Goal: Task Accomplishment & Management: Complete application form

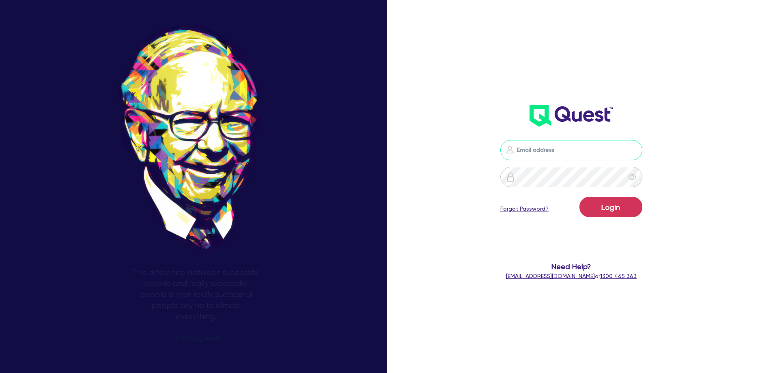
type input "hayden@dealify.au"
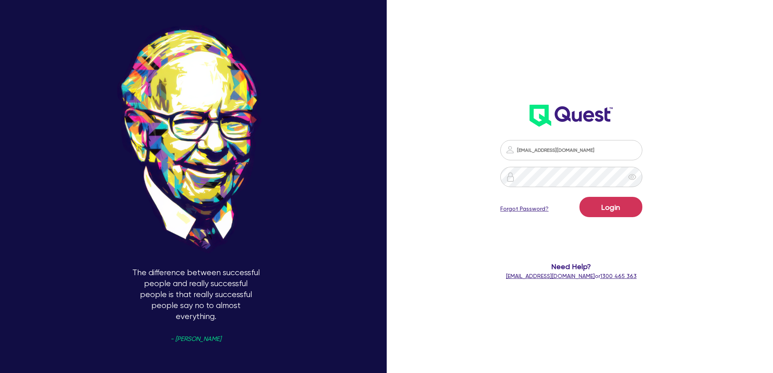
click at [597, 224] on form "hayden@dealify.au Login Forgot Password? Need Help? help@quest.finance or 1300 …" at bounding box center [571, 210] width 207 height 140
click at [617, 210] on button "Login" at bounding box center [610, 207] width 63 height 20
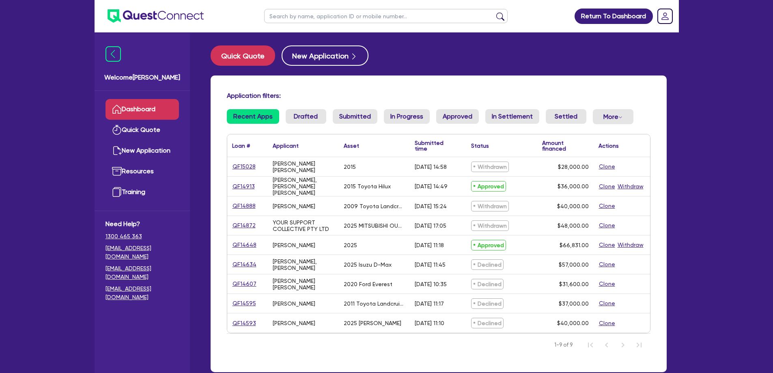
click at [241, 187] on link "QF14913" at bounding box center [243, 186] width 23 height 9
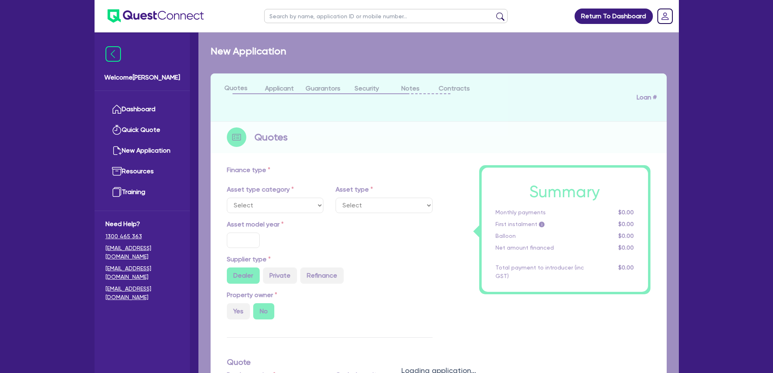
select select "CARS_AND_LIGHT_TRUCKS"
type input "2015"
radio input "false"
radio input "true"
type input "45,000"
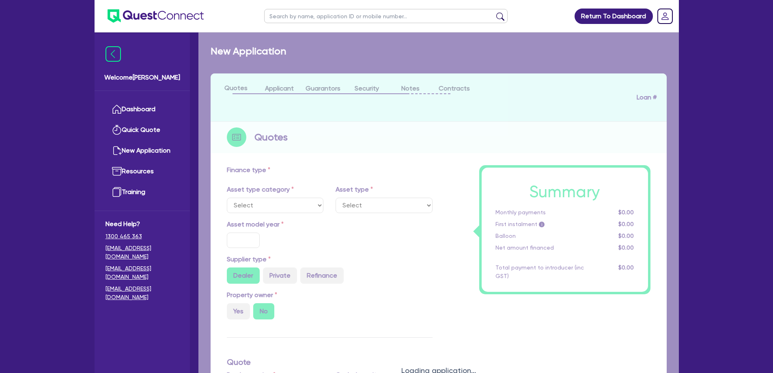
type input "9,000"
type input "13"
type input "4,680"
type input "17.99"
select select "VANS_AND_UTES"
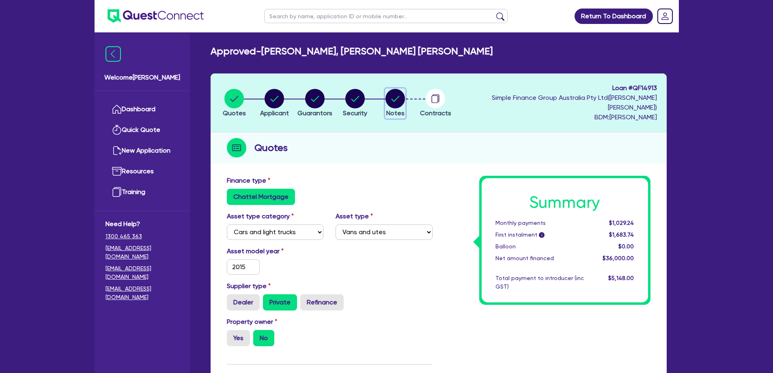
click at [400, 96] on icon "button" at bounding box center [395, 99] width 8 height 6
select select "Quest Finance - Own Book"
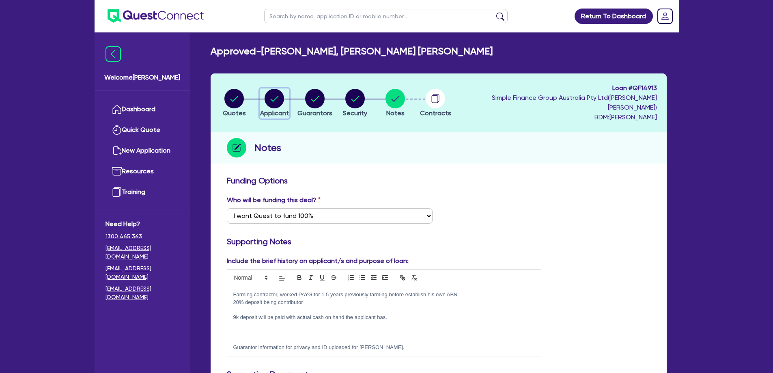
click at [282, 100] on circle "button" at bounding box center [274, 98] width 19 height 19
select select "SOLE_TRADER"
select select "AGRICULTURE"
select select "FARMERS"
select select "QLD"
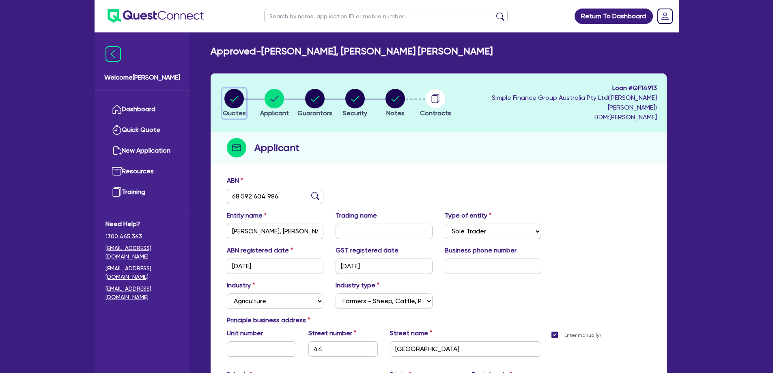
click at [232, 90] on circle "button" at bounding box center [233, 98] width 19 height 19
select select "CARS_AND_LIGHT_TRUCKS"
select select "VANS_AND_UTES"
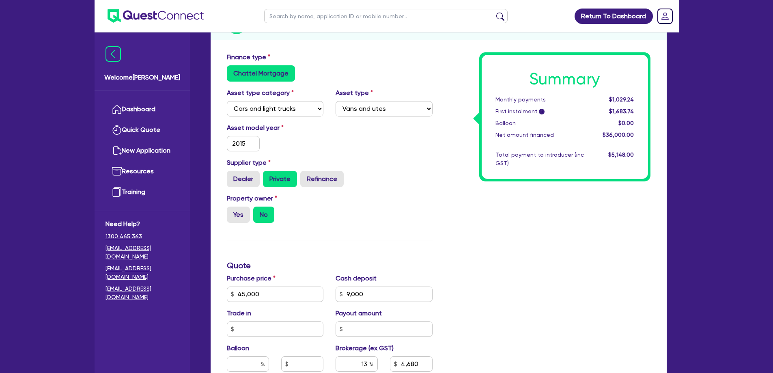
scroll to position [203, 0]
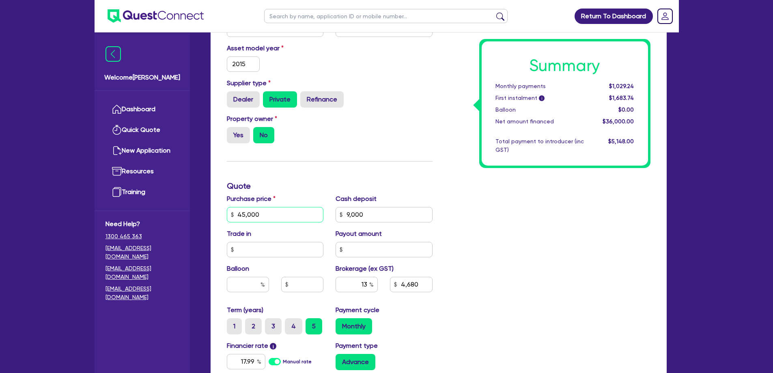
drag, startPoint x: 280, startPoint y: 204, endPoint x: 201, endPoint y: 204, distance: 78.7
click at [201, 204] on div "Approved - ALLAN, JOVI ANSIS Quotes Applicant Guarantors Security Notes Contrac…" at bounding box center [438, 171] width 480 height 656
type input "42,000"
type input "9,000"
type input "4,680"
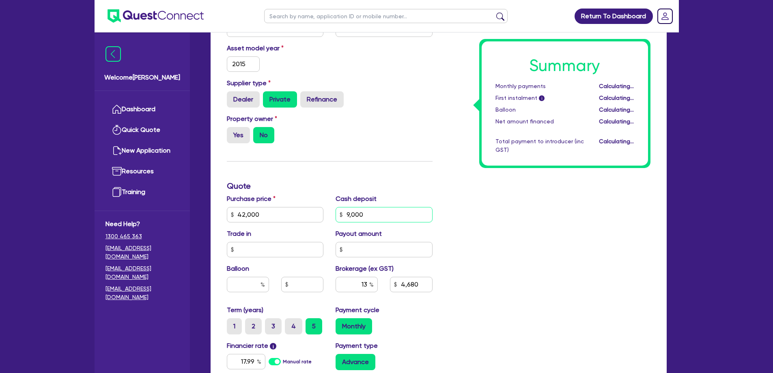
drag, startPoint x: 376, startPoint y: 200, endPoint x: 303, endPoint y: 199, distance: 73.0
click at [312, 199] on div "Purchase price 42,000 Cash deposit 9,000 Trade in Payout amount Balloon Brokera…" at bounding box center [330, 249] width 218 height 111
type input "9,000"
type input "4,290"
drag, startPoint x: 321, startPoint y: 198, endPoint x: 256, endPoint y: 195, distance: 65.0
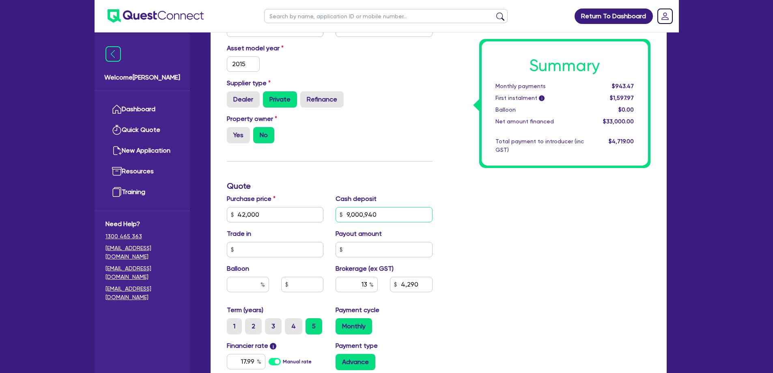
click at [257, 196] on div "Purchase price 42,000 Cash deposit 9,000,940 Trade in Payout amount Balloon Bro…" at bounding box center [330, 249] width 218 height 111
type input "9,400"
type input "4,238"
click at [496, 258] on div "Summary Monthly payments $943.47 First instalment i $1,597.97 Balloon $0.00 Net…" at bounding box center [548, 210] width 218 height 474
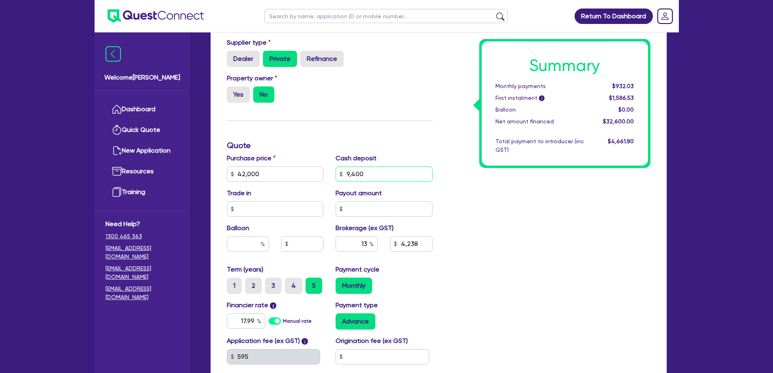
drag, startPoint x: 395, startPoint y: 163, endPoint x: 271, endPoint y: 157, distance: 123.9
click at [271, 157] on div "Purchase price 42,000 Cash deposit 9,400 Trade in Payout amount Balloon Brokera…" at bounding box center [330, 208] width 218 height 111
click at [389, 168] on input "9,400" at bounding box center [383, 173] width 97 height 15
drag, startPoint x: 396, startPoint y: 167, endPoint x: 319, endPoint y: 158, distance: 77.2
click at [319, 158] on div "Purchase price 42,000 Cash deposit 9,400 Trade in Payout amount Balloon Brokera…" at bounding box center [330, 208] width 218 height 111
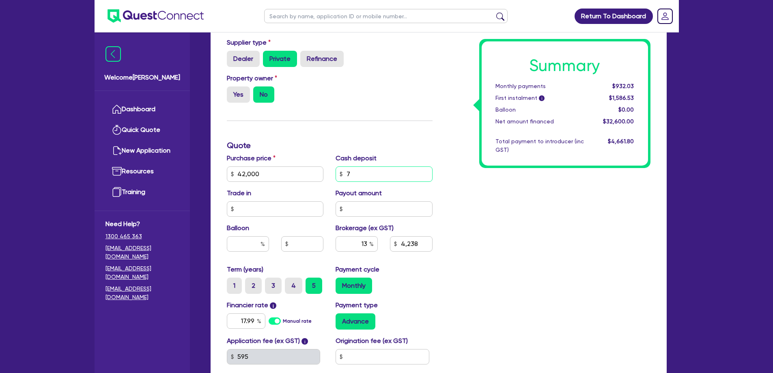
drag, startPoint x: 376, startPoint y: 165, endPoint x: 343, endPoint y: 166, distance: 32.5
click at [343, 166] on input "7" at bounding box center [383, 173] width 97 height 15
type input "8,400"
type input "4,368"
click at [535, 259] on div "Summary Monthly payments Calculating... First instalment i Calculating... Ballo…" at bounding box center [548, 169] width 218 height 474
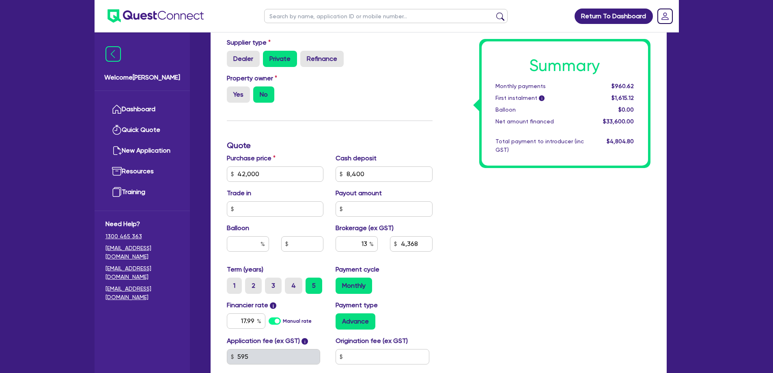
click at [535, 259] on div "Summary Monthly payments $960.62 First instalment i $1,615.12 Balloon $0.00 Net…" at bounding box center [548, 169] width 218 height 474
click at [490, 243] on div "Summary Monthly payments $960.62 First instalment i $1,615.12 Balloon $0.00 Net…" at bounding box center [548, 169] width 218 height 474
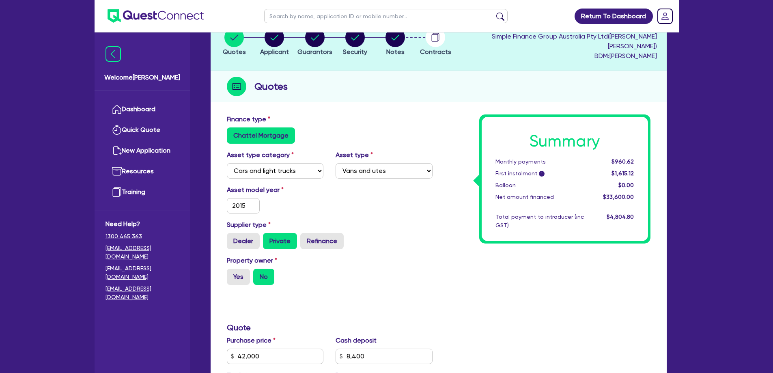
scroll to position [0, 0]
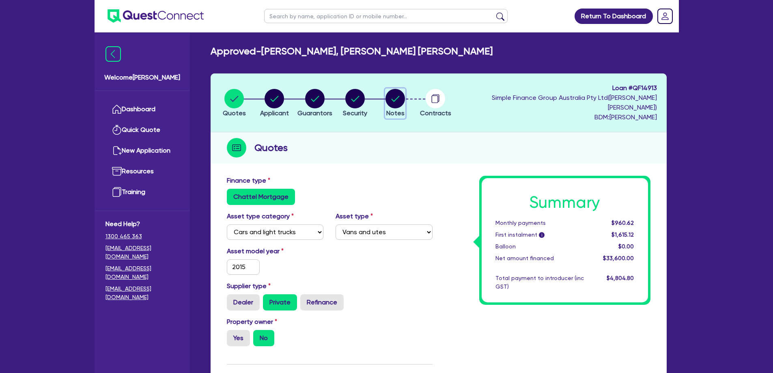
click at [405, 103] on button "Notes" at bounding box center [395, 103] width 20 height 30
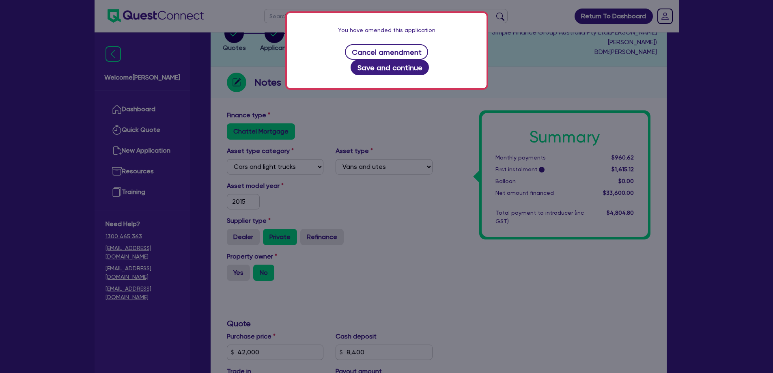
scroll to position [243, 0]
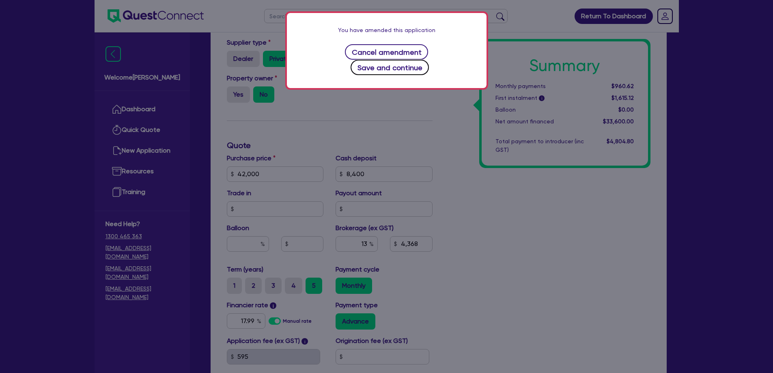
click at [429, 60] on button "Save and continue" at bounding box center [390, 67] width 78 height 15
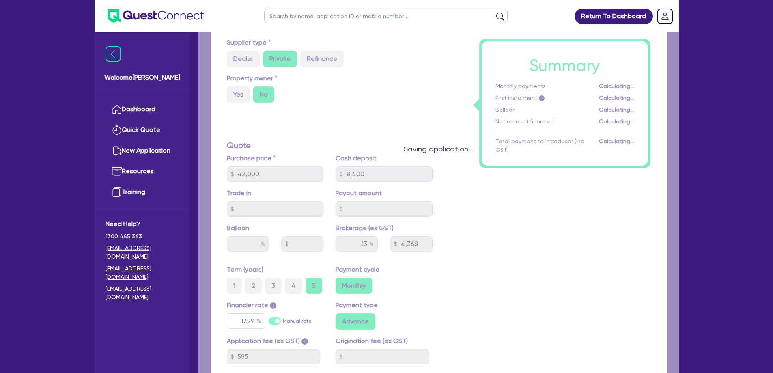
select select "Quest Finance - Own Book"
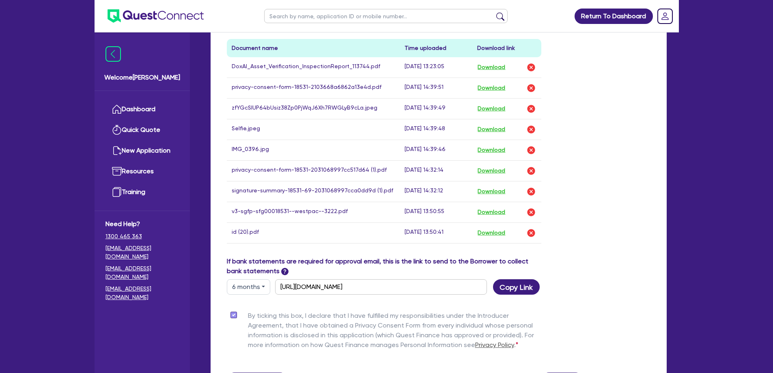
scroll to position [528, 0]
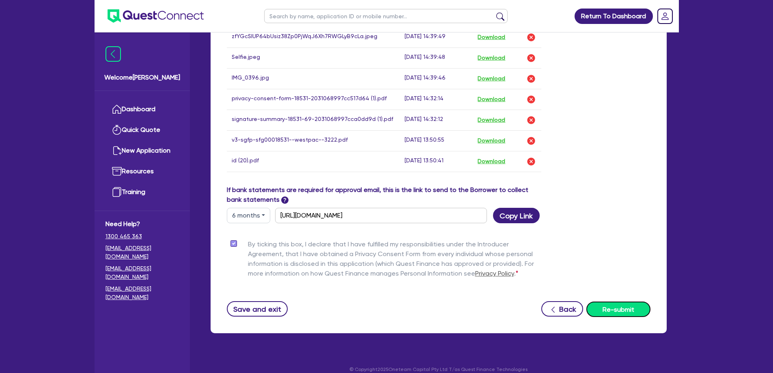
click at [634, 301] on button "Re-submit" at bounding box center [618, 308] width 64 height 15
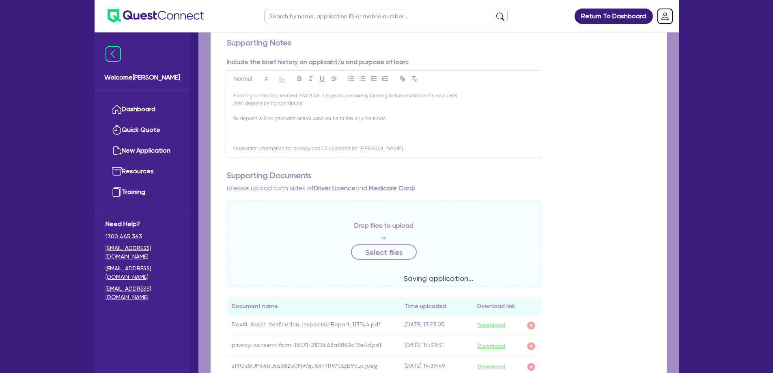
scroll to position [82, 0]
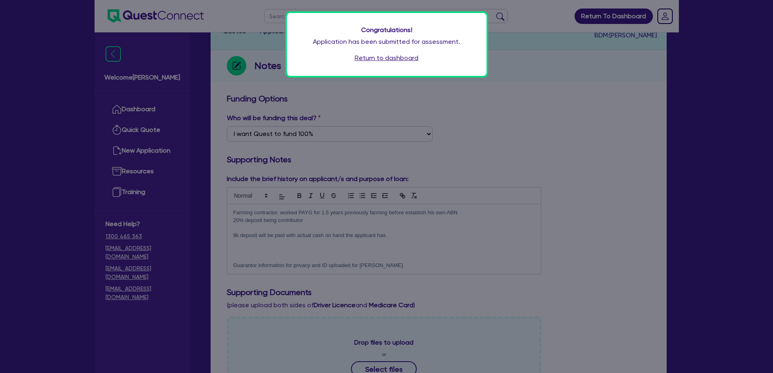
click at [417, 68] on div "Congratulations! Application has been submitted for assessment. Return to dashb…" at bounding box center [387, 44] width 200 height 63
click at [407, 56] on link "Return to dashboard" at bounding box center [387, 58] width 64 height 10
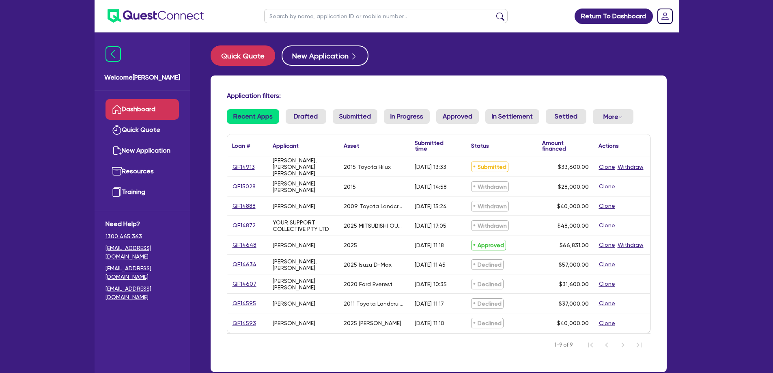
click at [267, 165] on div "QF14913" at bounding box center [247, 166] width 41 height 19
click at [252, 168] on link "QF14913" at bounding box center [243, 166] width 23 height 9
select select "CARS_AND_LIGHT_TRUCKS"
select select "VANS_AND_UTES"
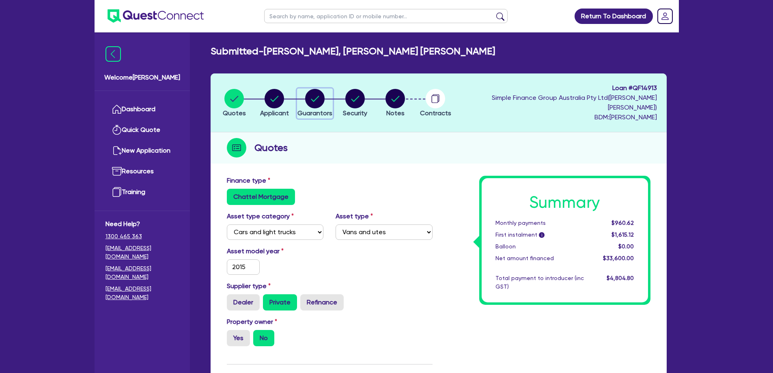
click at [319, 96] on icon "button" at bounding box center [315, 99] width 8 height 6
select select "MR"
select select "QLD"
select select "SINGLE"
select select "CASH"
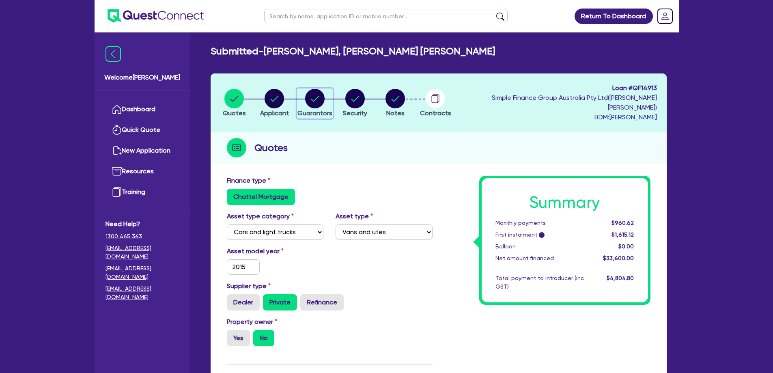
select select "HOUSEHOLD_PERSONAL"
select select "EQUIPMENT"
select select "MR"
select select "SINGLE"
select select "QLD"
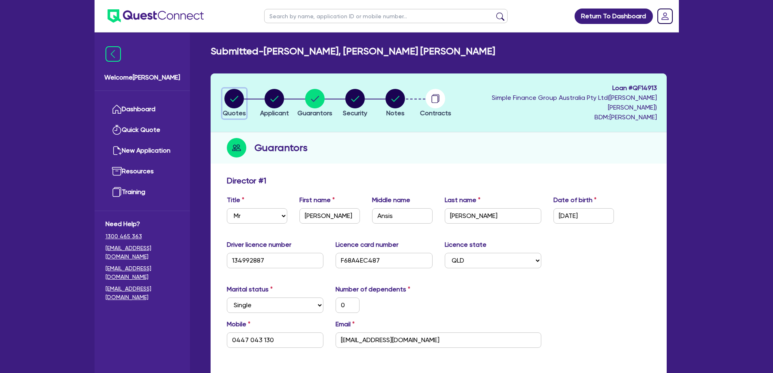
click at [243, 100] on circle "button" at bounding box center [233, 98] width 19 height 19
select select "CARS_AND_LIGHT_TRUCKS"
select select "VANS_AND_UTES"
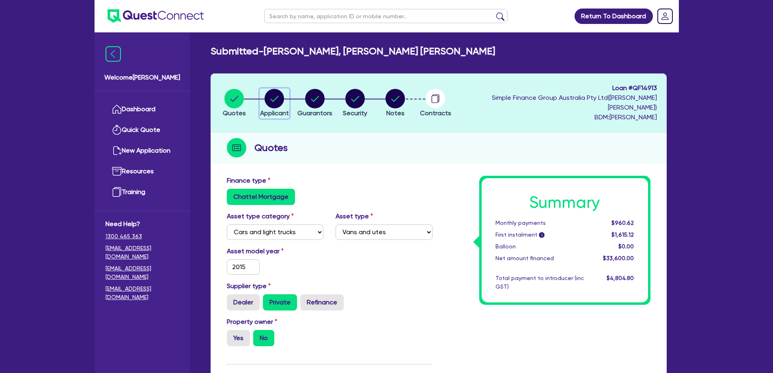
click at [282, 103] on button "Applicant" at bounding box center [275, 103] width 30 height 30
select select "SOLE_TRADER"
select select "AGRICULTURE"
select select "FARMERS"
select select "QLD"
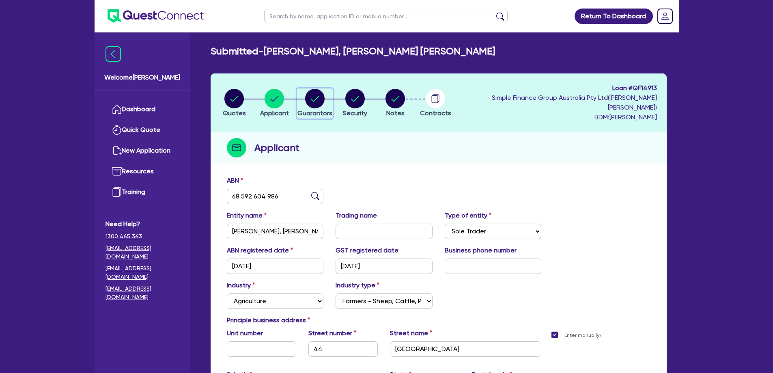
click at [315, 101] on icon "button" at bounding box center [314, 98] width 19 height 19
select select "MR"
select select "QLD"
select select "SINGLE"
select select "CASH"
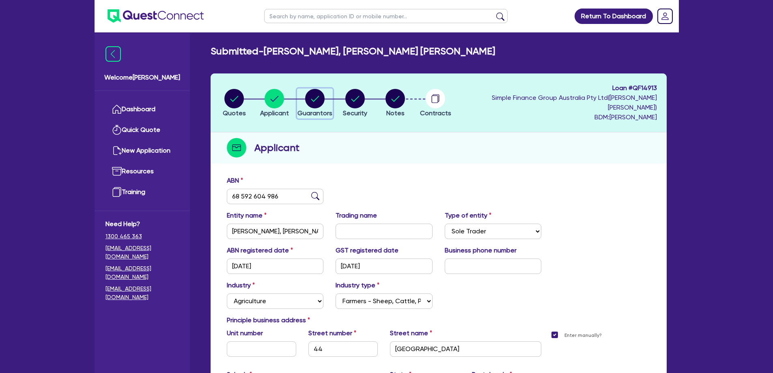
select select "HOUSEHOLD_PERSONAL"
select select "EQUIPMENT"
select select "MR"
select select "SINGLE"
select select "QLD"
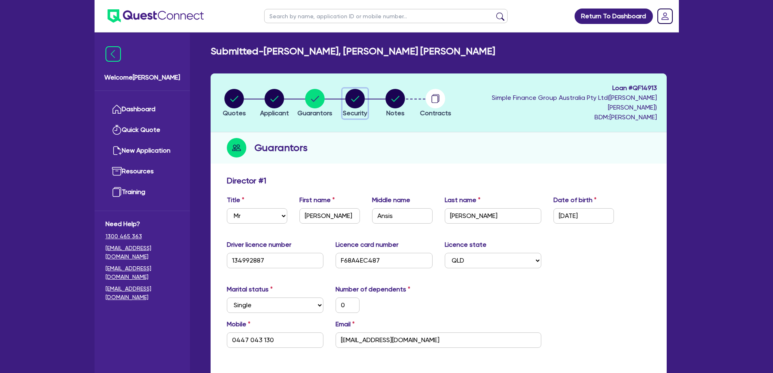
click at [363, 101] on circle "button" at bounding box center [354, 98] width 19 height 19
select select "CARS_AND_LIGHT_TRUCKS"
select select "VANS_AND_UTES"
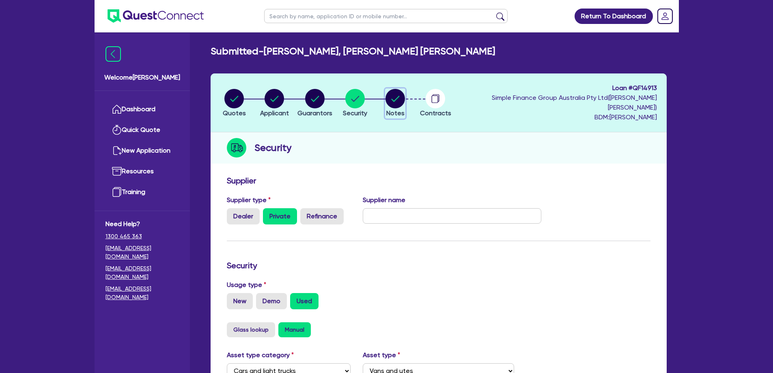
click at [405, 102] on circle "button" at bounding box center [394, 98] width 19 height 19
select select "Quest Finance - Own Book"
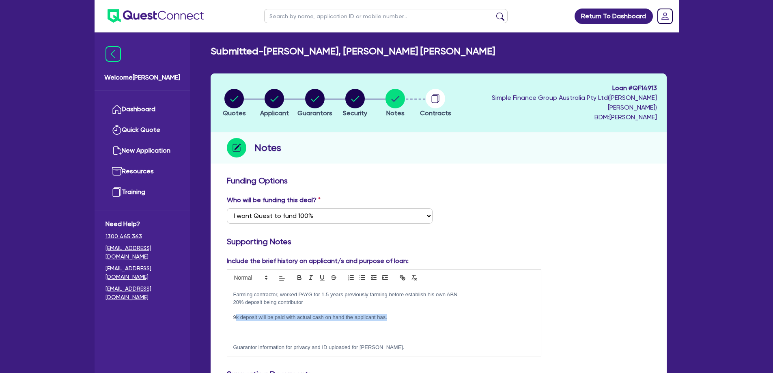
drag, startPoint x: 411, startPoint y: 308, endPoint x: 235, endPoint y: 305, distance: 176.5
click at [235, 314] on p "9k deposit will be paid with actual cash on hand the applicant has." at bounding box center [384, 317] width 302 height 7
click at [590, 198] on div "Who will be funding this deal? Select I want Quest to fund 100% I will fund 100…" at bounding box center [439, 212] width 436 height 35
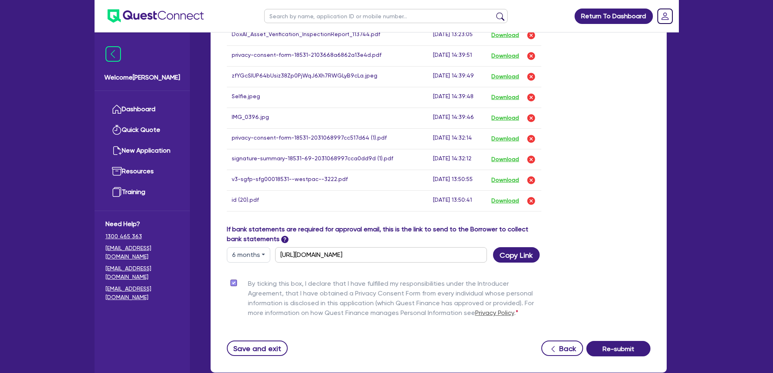
scroll to position [590, 0]
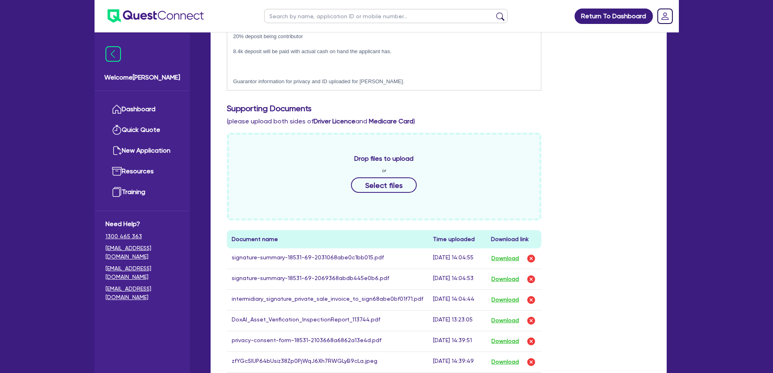
click at [642, 236] on div "Drop files to upload or Select files Document name Time uploaded Download link …" at bounding box center [439, 321] width 436 height 377
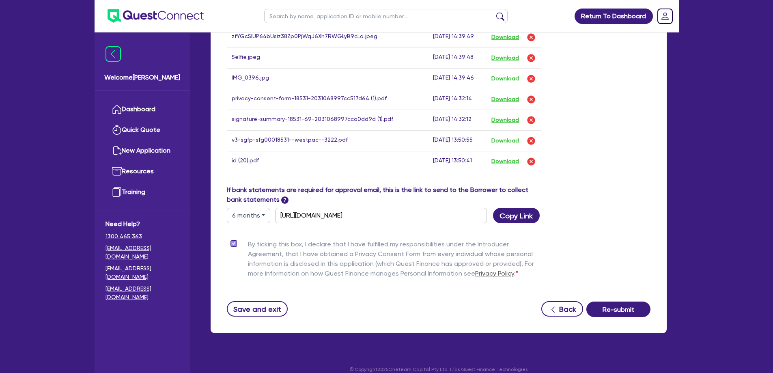
drag, startPoint x: 462, startPoint y: 358, endPoint x: 525, endPoint y: 359, distance: 62.1
click at [525, 366] on p "© Copyright 2025 Oneteam Capital Pty Ltd T/as Quest Finance Technologies" at bounding box center [438, 369] width 467 height 7
copy p "Quest Finance Technologies"
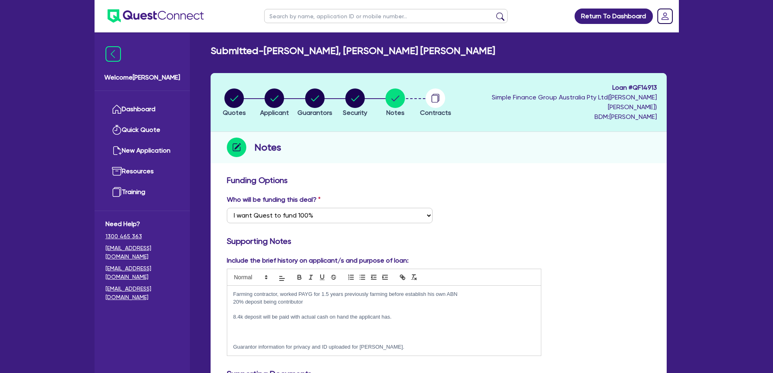
scroll to position [0, 0]
click at [357, 97] on div "button" at bounding box center [355, 98] width 24 height 19
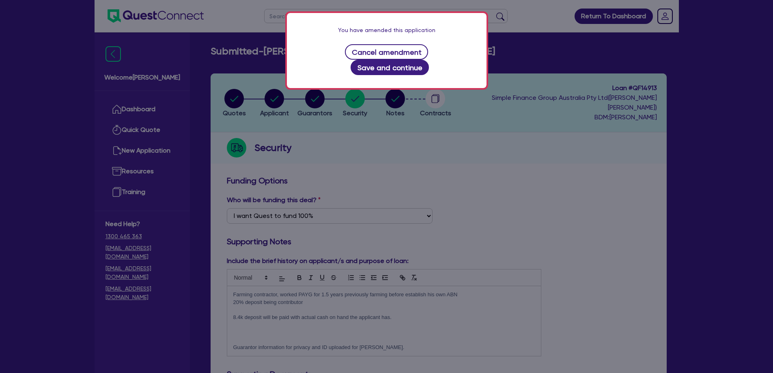
click at [587, 202] on div "You have amended this application Cancel amendment Save and continue" at bounding box center [386, 186] width 773 height 373
click at [429, 60] on button "Save and continue" at bounding box center [390, 67] width 78 height 15
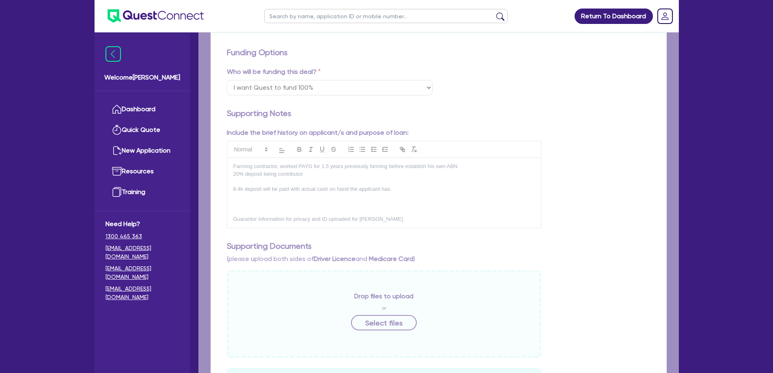
select select "CARS_AND_LIGHT_TRUCKS"
select select "VANS_AND_UTES"
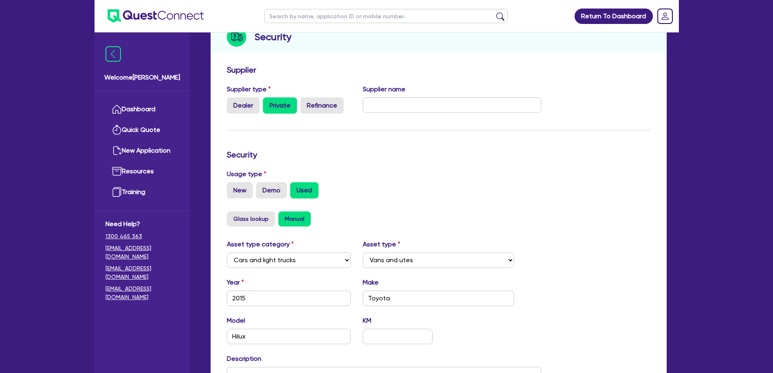
scroll to position [2, 0]
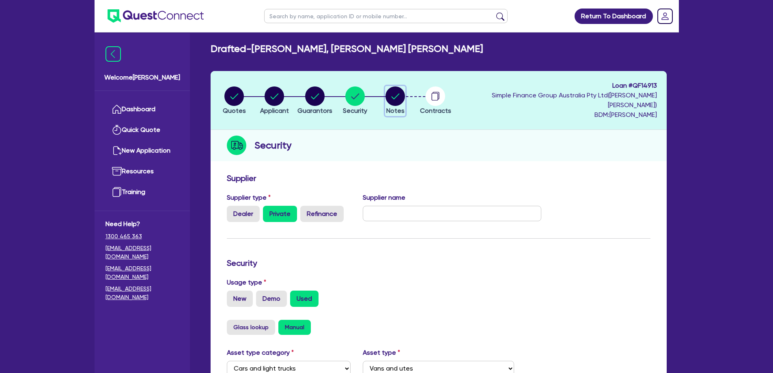
click at [402, 107] on span "Notes" at bounding box center [395, 111] width 18 height 8
select select "Quest Finance - Own Book"
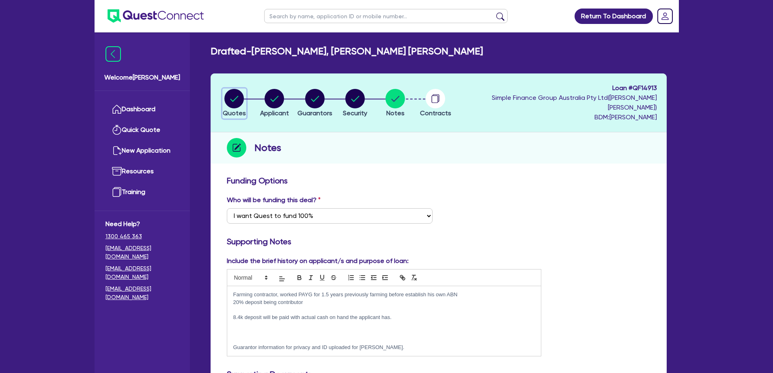
click at [237, 101] on circle "button" at bounding box center [233, 98] width 19 height 19
select select "CARS_AND_LIGHT_TRUCKS"
select select "VANS_AND_UTES"
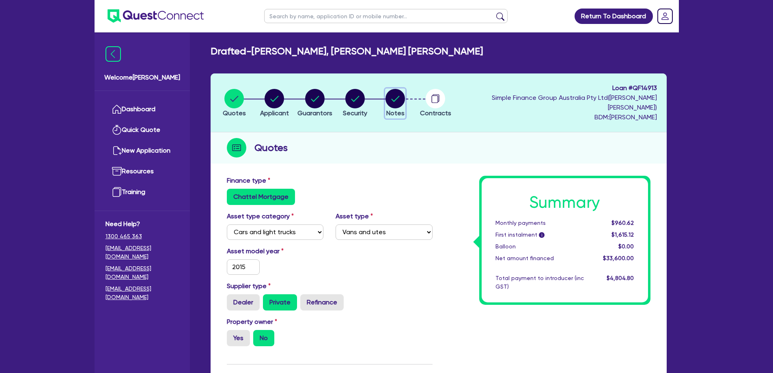
click at [404, 109] on span "Notes" at bounding box center [395, 113] width 18 height 8
select select "Quest Finance - Own Book"
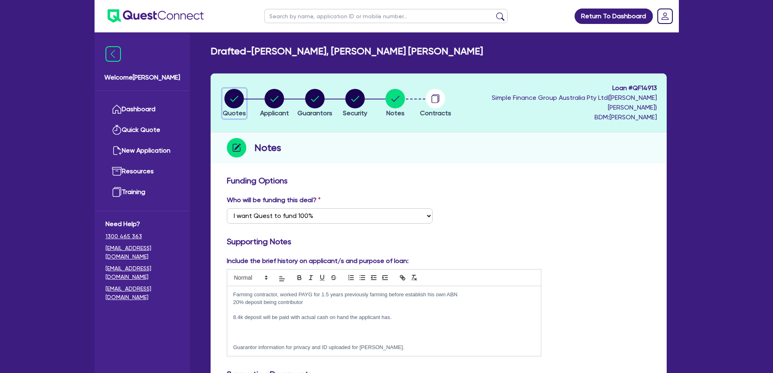
click at [237, 96] on circle "button" at bounding box center [233, 98] width 19 height 19
select select "CARS_AND_LIGHT_TRUCKS"
select select "VANS_AND_UTES"
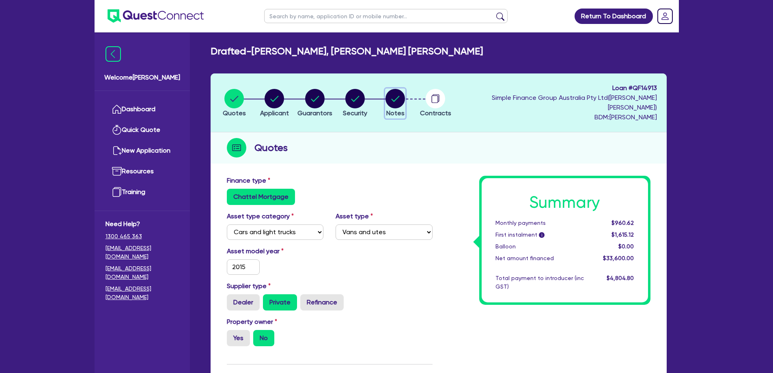
click at [405, 101] on circle "button" at bounding box center [394, 98] width 19 height 19
select select "Quest Finance - Own Book"
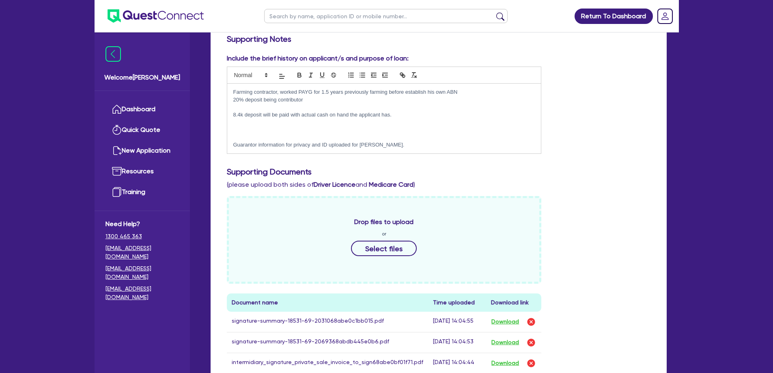
scroll to position [22, 0]
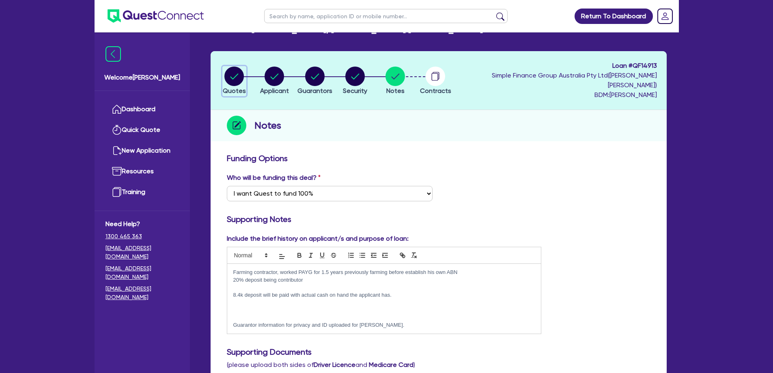
click at [232, 88] on span "Quotes" at bounding box center [234, 91] width 23 height 8
select select "CARS_AND_LIGHT_TRUCKS"
select select "VANS_AND_UTES"
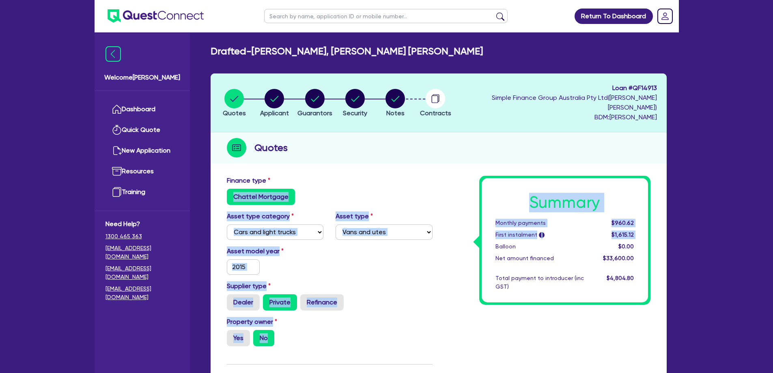
drag, startPoint x: 453, startPoint y: 237, endPoint x: 332, endPoint y: 156, distance: 145.4
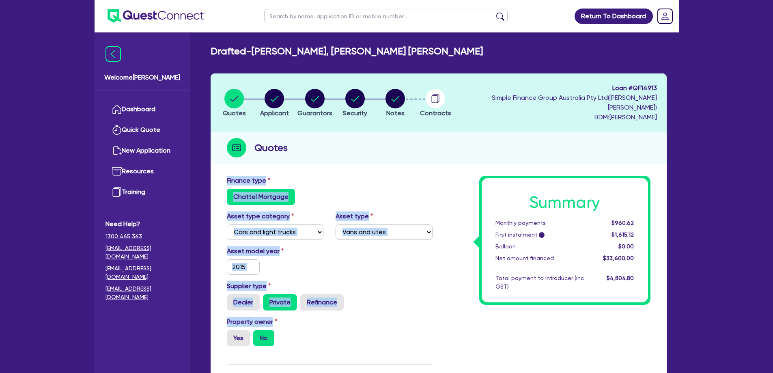
drag, startPoint x: 344, startPoint y: 135, endPoint x: 413, endPoint y: 310, distance: 188.2
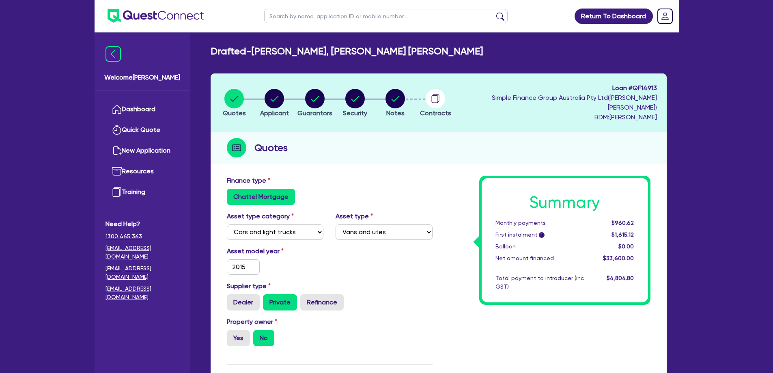
click at [413, 317] on div "Property owner Yes No" at bounding box center [330, 335] width 218 height 36
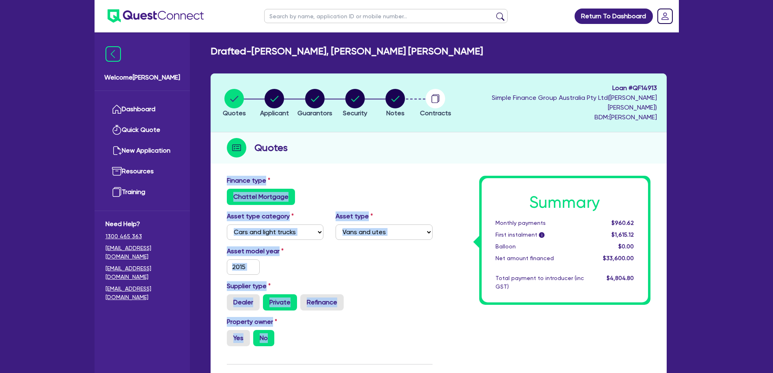
drag, startPoint x: 422, startPoint y: 339, endPoint x: 370, endPoint y: 140, distance: 205.7
click at [370, 140] on div "Quotes" at bounding box center [439, 147] width 456 height 31
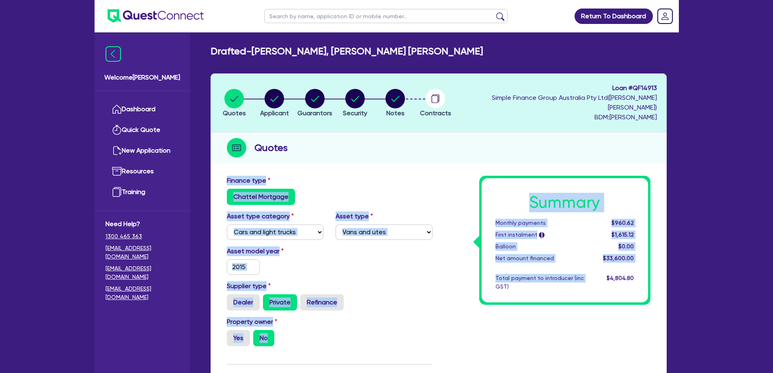
drag, startPoint x: 343, startPoint y: 155, endPoint x: 477, endPoint y: 331, distance: 220.9
drag, startPoint x: 484, startPoint y: 333, endPoint x: 370, endPoint y: 151, distance: 215.2
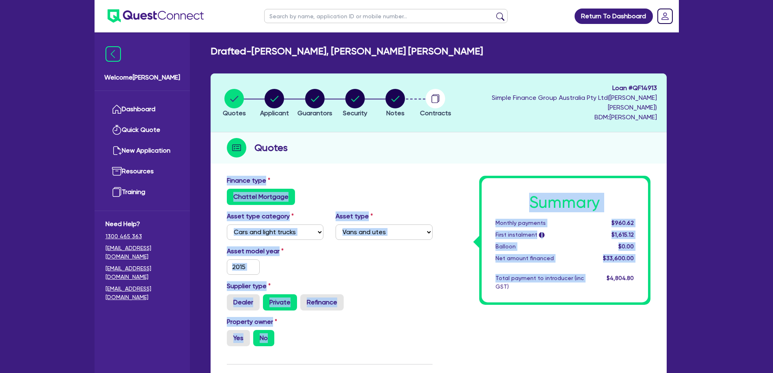
click at [369, 147] on div "Quotes" at bounding box center [439, 147] width 456 height 31
drag, startPoint x: 369, startPoint y: 147, endPoint x: 498, endPoint y: 329, distance: 222.9
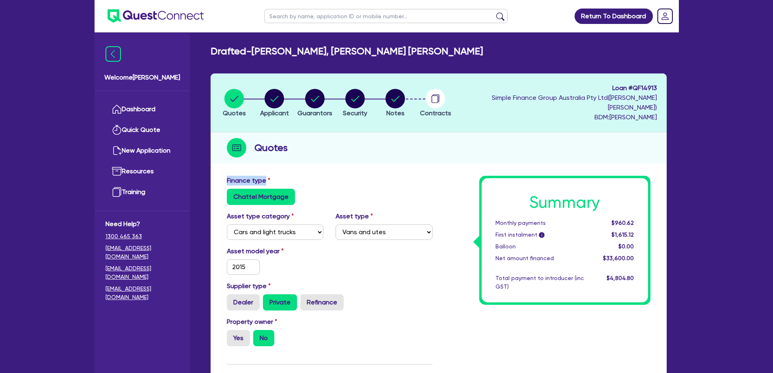
drag, startPoint x: 498, startPoint y: 329, endPoint x: 427, endPoint y: 159, distance: 184.1
click at [405, 101] on circle "button" at bounding box center [394, 98] width 19 height 19
select select "Quest Finance - Own Book"
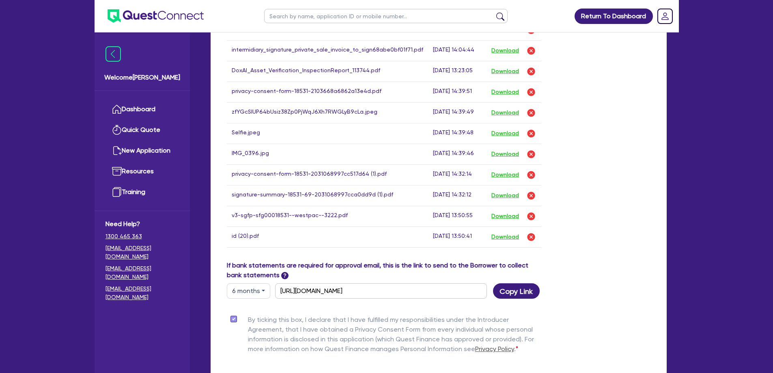
scroll to position [590, 0]
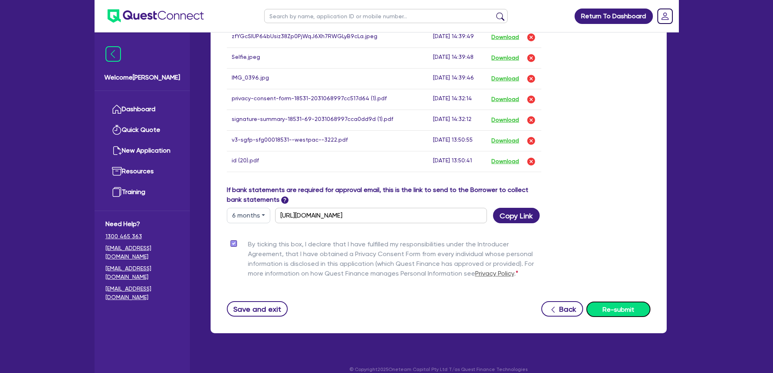
click at [630, 301] on button "Re-submit" at bounding box center [618, 308] width 64 height 15
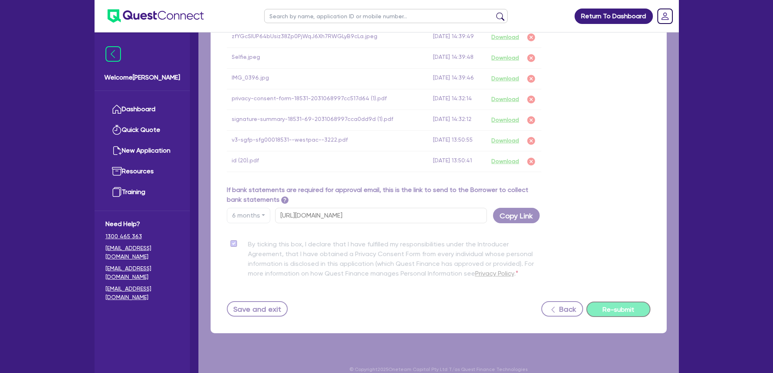
scroll to position [428, 0]
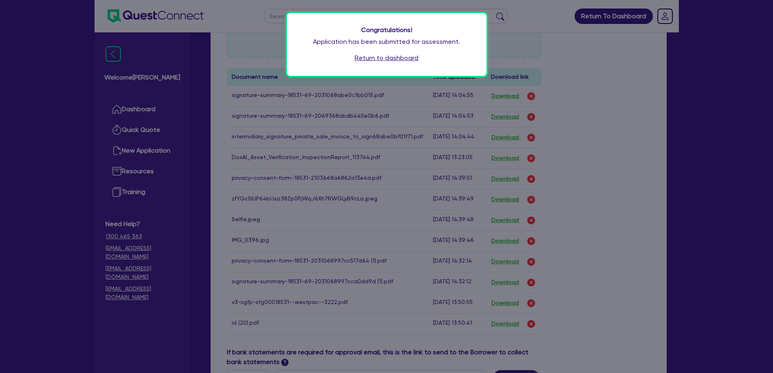
click at [411, 61] on link "Return to dashboard" at bounding box center [387, 58] width 64 height 10
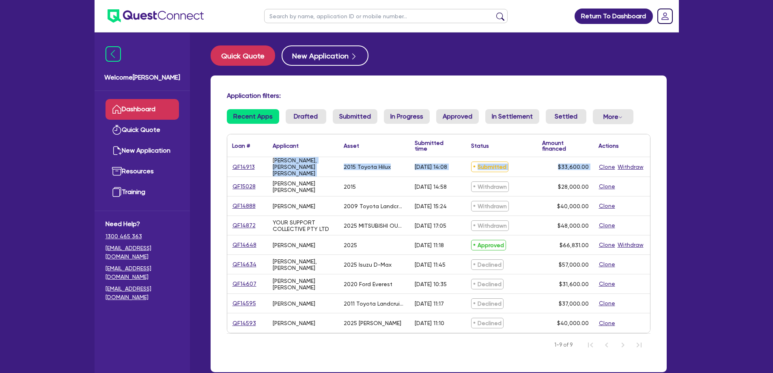
drag, startPoint x: 276, startPoint y: 167, endPoint x: 645, endPoint y: 165, distance: 368.8
click at [643, 166] on div "QF14913 ALLAN, JOVI ANSIS 2015 Toyota Hilux 25/08/2025 - 14:08 Submitted $33,60…" at bounding box center [438, 167] width 423 height 20
click at [536, 167] on div "Submitted" at bounding box center [501, 166] width 71 height 19
drag, startPoint x: 536, startPoint y: 167, endPoint x: 278, endPoint y: 158, distance: 258.2
click at [278, 158] on div "QF14913 ALLAN, JOVI ANSIS 2015 Toyota Hilux 25/08/2025 - 14:08 Submitted $33,60…" at bounding box center [438, 167] width 423 height 20
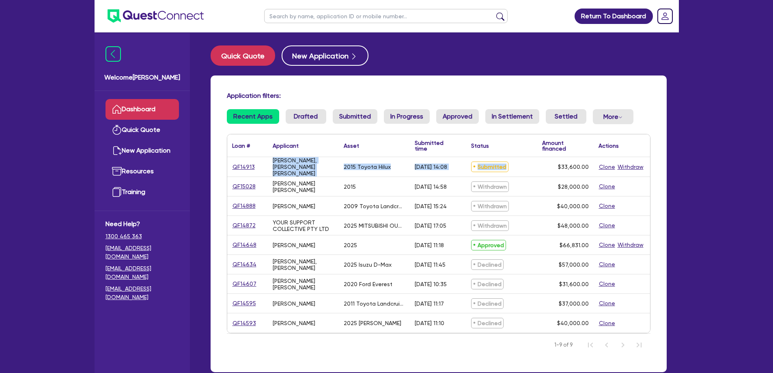
click at [273, 159] on div "[PERSON_NAME], [PERSON_NAME] [PERSON_NAME]" at bounding box center [303, 166] width 71 height 19
drag, startPoint x: 267, startPoint y: 163, endPoint x: 532, endPoint y: 165, distance: 264.5
click at [532, 165] on div "QF14913 ALLAN, JOVI ANSIS 2015 Toyota Hilux 25/08/2025 - 14:08 Submitted $33,60…" at bounding box center [438, 167] width 423 height 20
click at [532, 165] on div "Submitted" at bounding box center [501, 166] width 71 height 19
drag, startPoint x: 540, startPoint y: 167, endPoint x: 249, endPoint y: 158, distance: 291.8
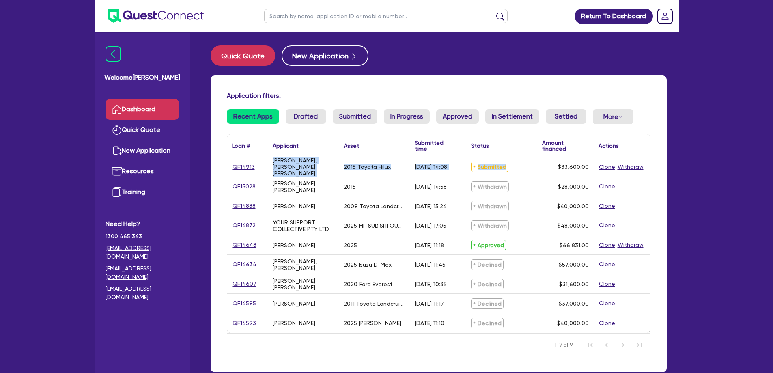
click at [248, 158] on div "QF14913 ALLAN, JOVI ANSIS 2015 Toyota Hilux 25/08/2025 - 14:08 Submitted $33,60…" at bounding box center [438, 167] width 423 height 20
click at [262, 160] on div "QF14913" at bounding box center [247, 166] width 41 height 19
drag, startPoint x: 261, startPoint y: 161, endPoint x: 523, endPoint y: 174, distance: 262.4
click at [514, 176] on div "QF14913 ALLAN, JOVI ANSIS 2015 Toyota Hilux 25/08/2025 - 14:08 Submitted $33,60…" at bounding box center [438, 245] width 423 height 176
click at [528, 165] on div "Submitted" at bounding box center [501, 166] width 71 height 19
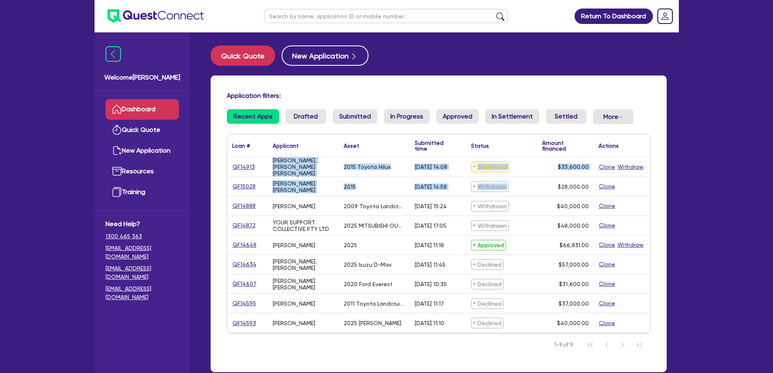
click at [335, 164] on div "[PERSON_NAME], [PERSON_NAME] [PERSON_NAME]" at bounding box center [303, 166] width 71 height 19
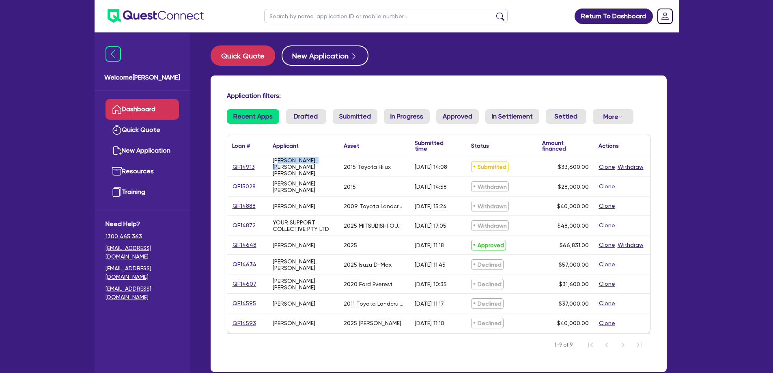
drag, startPoint x: 331, startPoint y: 166, endPoint x: 275, endPoint y: 168, distance: 56.4
click at [275, 168] on div "[PERSON_NAME], [PERSON_NAME] [PERSON_NAME]" at bounding box center [303, 166] width 71 height 19
click at [275, 168] on div "[PERSON_NAME], [PERSON_NAME] [PERSON_NAME]" at bounding box center [303, 166] width 61 height 19
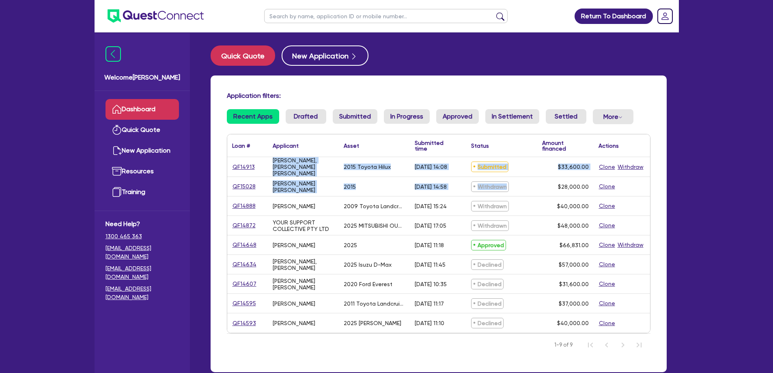
drag, startPoint x: 273, startPoint y: 168, endPoint x: 545, endPoint y: 182, distance: 272.6
click at [545, 182] on div "QF14913 ALLAN, JOVI ANSIS 2015 Toyota Hilux 25/08/2025 - 14:08 Submitted $33,60…" at bounding box center [438, 245] width 423 height 176
click at [544, 175] on div "$33,600.00" at bounding box center [565, 166] width 56 height 19
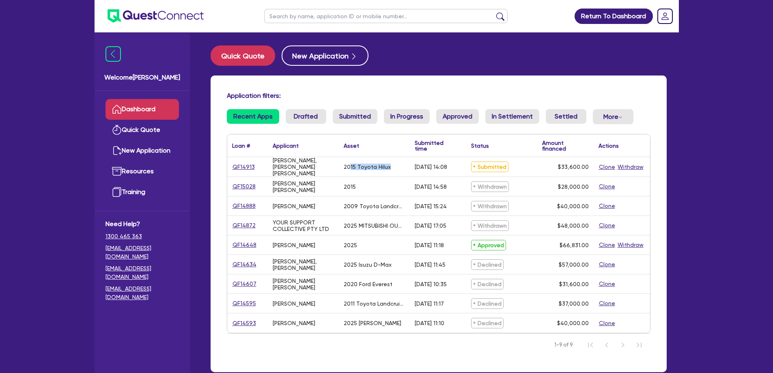
drag, startPoint x: 390, startPoint y: 168, endPoint x: 349, endPoint y: 166, distance: 41.4
click at [349, 166] on div "2015 Toyota Hilux" at bounding box center [374, 166] width 71 height 19
click at [348, 166] on div "2015 Toyota Hilux" at bounding box center [367, 166] width 47 height 6
drag, startPoint x: 344, startPoint y: 166, endPoint x: 538, endPoint y: 168, distance: 194.3
click at [517, 165] on div "QF14913 ALLAN, JOVI ANSIS 2015 Toyota Hilux 25/08/2025 - 14:08 Submitted $33,60…" at bounding box center [438, 167] width 423 height 20
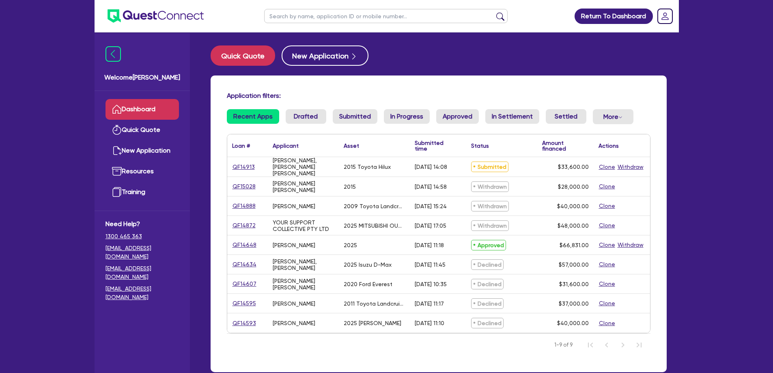
click at [538, 168] on div "$33,600.00" at bounding box center [565, 166] width 56 height 19
drag, startPoint x: 527, startPoint y: 160, endPoint x: 585, endPoint y: 163, distance: 58.9
click at [585, 163] on div "QF14913 ALLAN, JOVI ANSIS 2015 Toyota Hilux 25/08/2025 - 14:08 Submitted $33,60…" at bounding box center [438, 167] width 423 height 20
drag, startPoint x: 588, startPoint y: 163, endPoint x: 592, endPoint y: 167, distance: 6.3
click at [589, 163] on div "$33,600.00" at bounding box center [565, 166] width 56 height 19
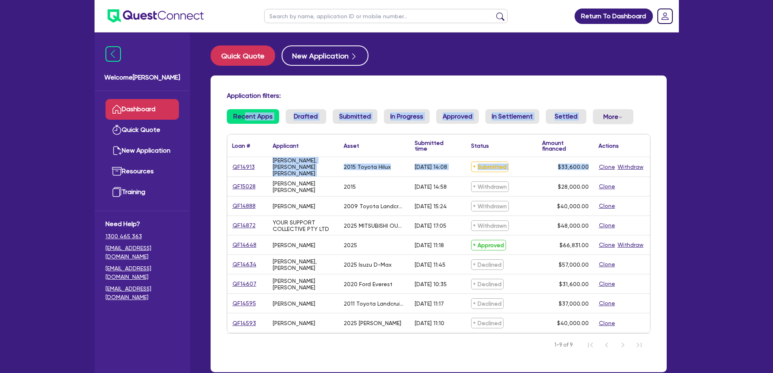
drag, startPoint x: 592, startPoint y: 168, endPoint x: 224, endPoint y: 94, distance: 376.1
click at [235, 102] on div "Application filters: Recent Apps Drafted Submitted In Progress Approved In Sett…" at bounding box center [439, 223] width 456 height 297
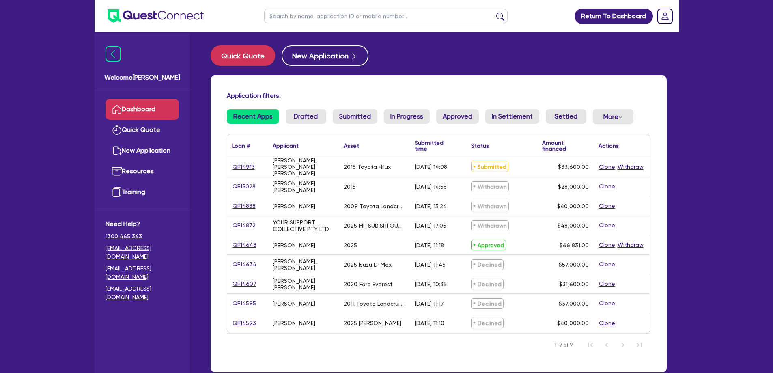
click at [222, 93] on div "Application filters:" at bounding box center [439, 97] width 436 height 11
click at [280, 174] on div "[PERSON_NAME], [PERSON_NAME] [PERSON_NAME]" at bounding box center [303, 166] width 71 height 19
click at [254, 168] on div "QF14913" at bounding box center [247, 166] width 30 height 9
click at [252, 168] on link "QF14913" at bounding box center [243, 166] width 23 height 9
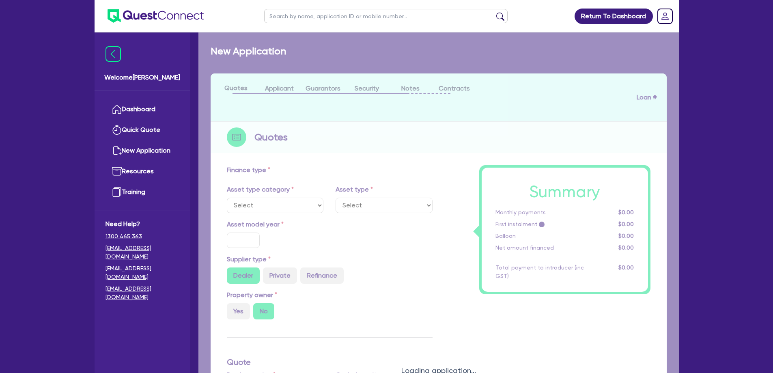
select select "CARS_AND_LIGHT_TRUCKS"
type input "2015"
radio input "false"
radio input "true"
type input "42,000"
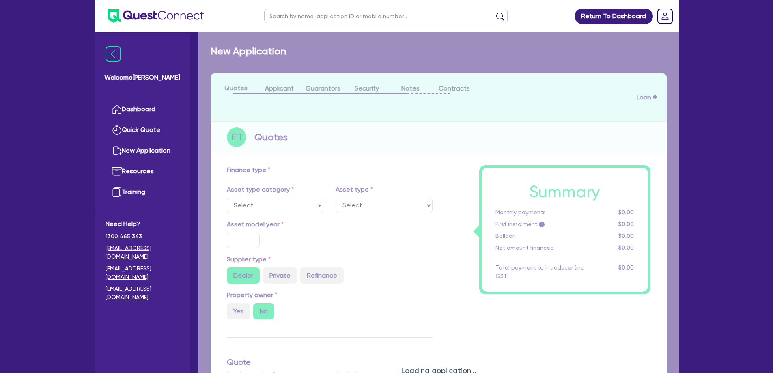
type input "8,400"
type input "13"
type input "4,368"
type input "17.99"
select select "VANS_AND_UTES"
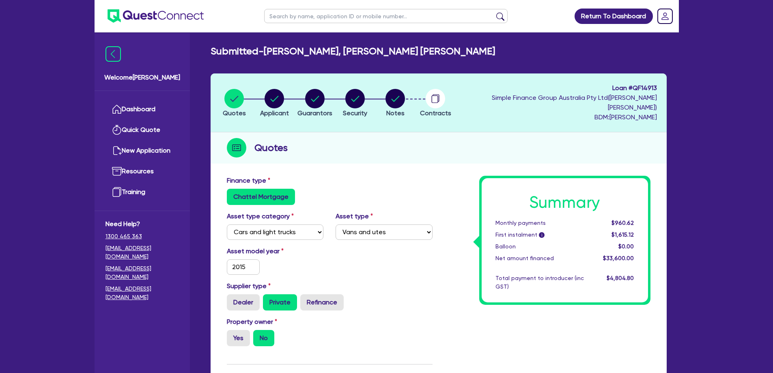
click at [653, 89] on span "Loan # QF14913" at bounding box center [557, 88] width 199 height 10
copy span "QF14913"
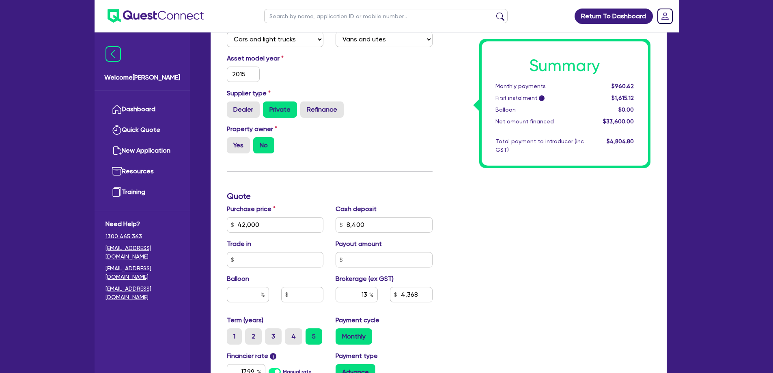
scroll to position [203, 0]
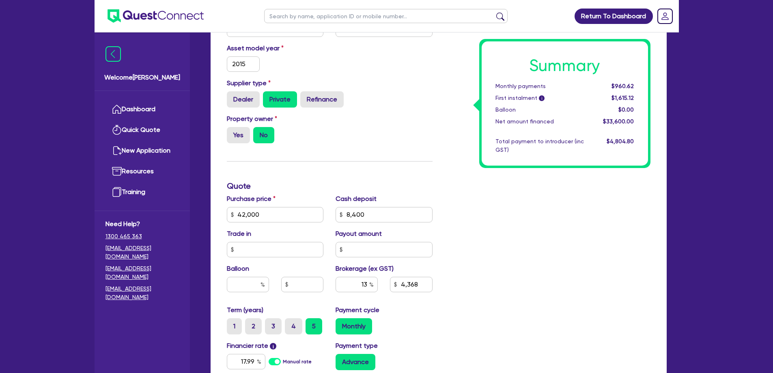
drag, startPoint x: 526, startPoint y: 322, endPoint x: 546, endPoint y: 341, distance: 27.6
click at [526, 322] on div "Summary Monthly payments $960.62 First instalment i $1,615.12 Balloon $0.00 Net…" at bounding box center [548, 210] width 218 height 474
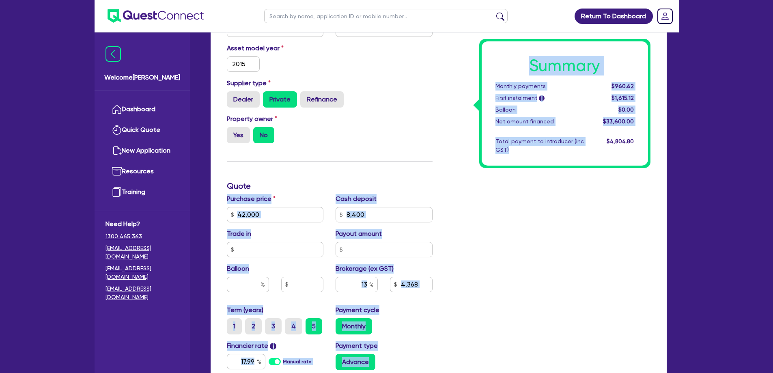
drag, startPoint x: 574, startPoint y: 361, endPoint x: 340, endPoint y: 161, distance: 307.3
click at [340, 161] on div "Finance type Chattel Mortgage Asset type category Select Cars and light trucks …" at bounding box center [439, 210] width 436 height 474
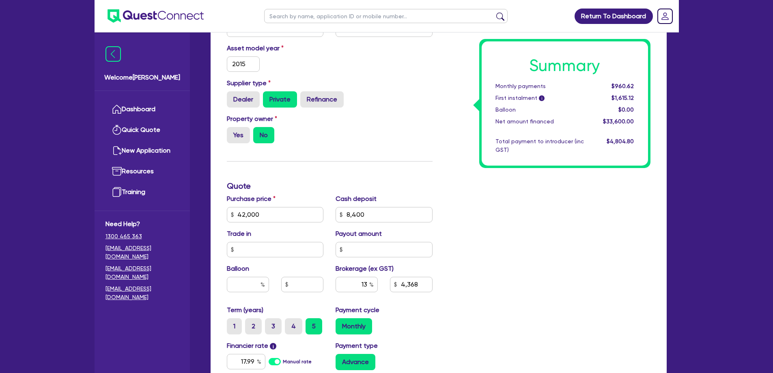
click at [337, 139] on div "Property owner Yes No" at bounding box center [330, 132] width 218 height 36
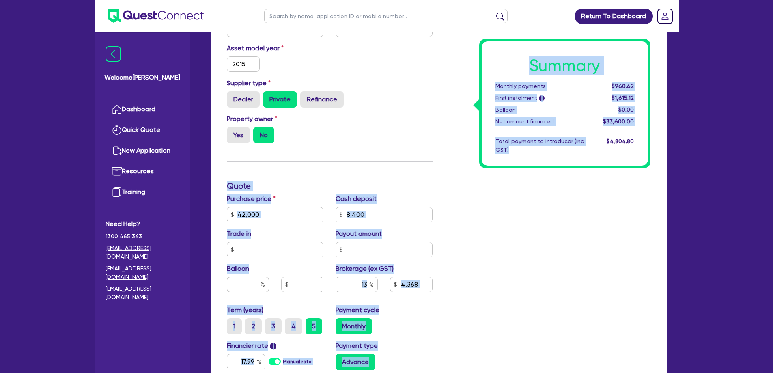
drag, startPoint x: 417, startPoint y: 222, endPoint x: 528, endPoint y: 330, distance: 155.5
click at [528, 330] on div "Finance type Chattel Mortgage Asset type category Select Cars and light trucks …" at bounding box center [439, 210] width 436 height 474
click at [529, 331] on div "Summary Monthly payments $960.62 First instalment i $1,615.12 Balloon $0.00 Net…" at bounding box center [548, 210] width 218 height 474
drag, startPoint x: 569, startPoint y: 359, endPoint x: 405, endPoint y: 135, distance: 277.3
click at [405, 135] on div "Finance type Chattel Mortgage Asset type category Select Cars and light trucks …" at bounding box center [439, 210] width 436 height 474
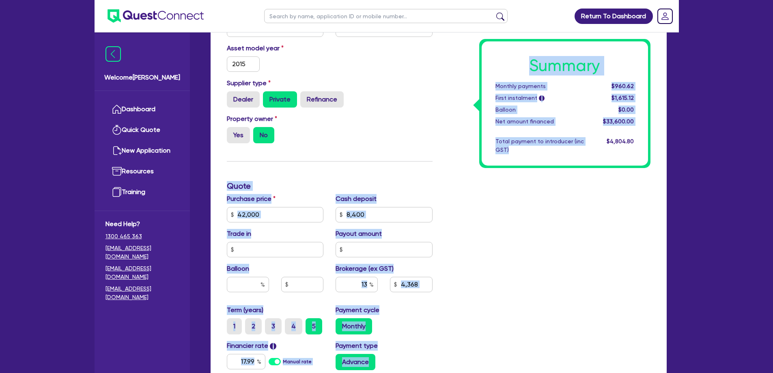
click at [405, 134] on div "Property owner Yes No" at bounding box center [330, 132] width 218 height 36
drag, startPoint x: 389, startPoint y: 85, endPoint x: 539, endPoint y: 318, distance: 277.2
click at [539, 318] on div "Finance type Chattel Mortgage Asset type category Select Cars and light trucks …" at bounding box center [439, 210] width 436 height 474
click at [539, 318] on div "Summary Monthly payments $960.62 First instalment i $1,615.12 Balloon $0.00 Net…" at bounding box center [548, 210] width 218 height 474
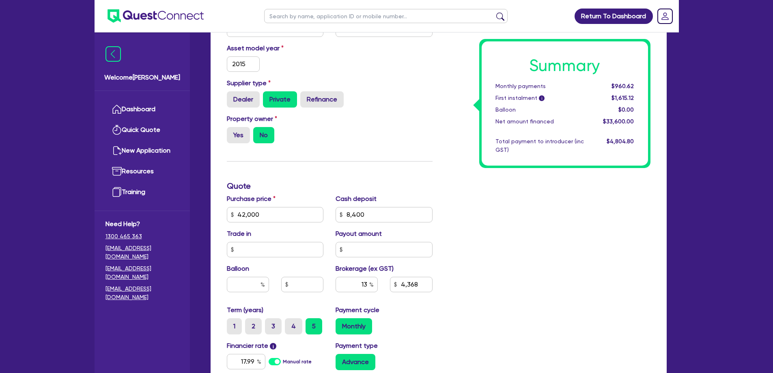
click at [515, 350] on div "Summary Monthly payments $960.62 First instalment i $1,615.12 Balloon $0.00 Net…" at bounding box center [548, 210] width 218 height 474
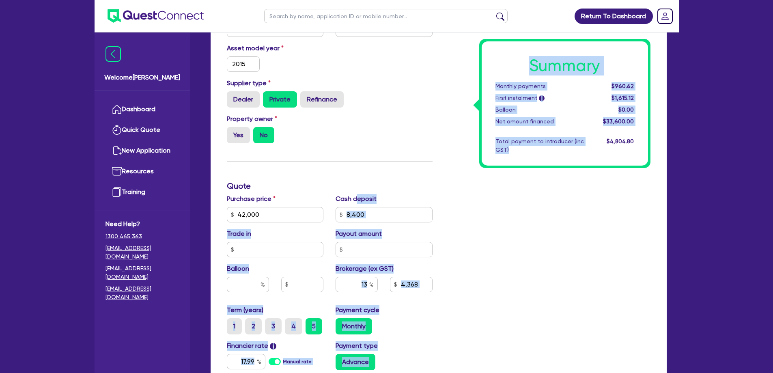
drag, startPoint x: 519, startPoint y: 369, endPoint x: 348, endPoint y: 165, distance: 265.8
click at [357, 188] on div "Finance type Chattel Mortgage Asset type category Select Cars and light trucks …" at bounding box center [439, 210] width 436 height 474
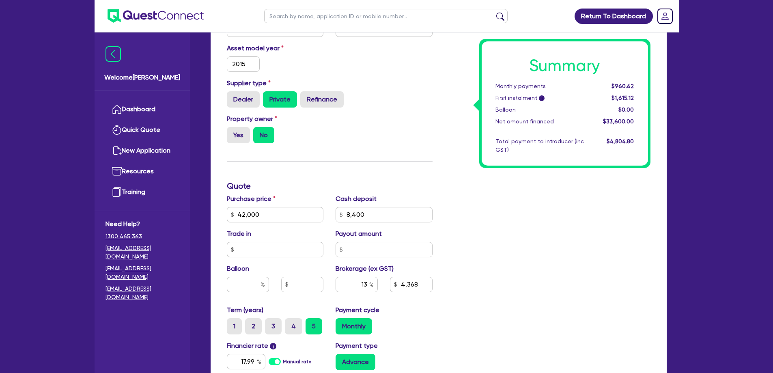
click at [348, 165] on div "Finance type Chattel Mortgage Asset type category Select Cars and light trucks …" at bounding box center [330, 210] width 218 height 474
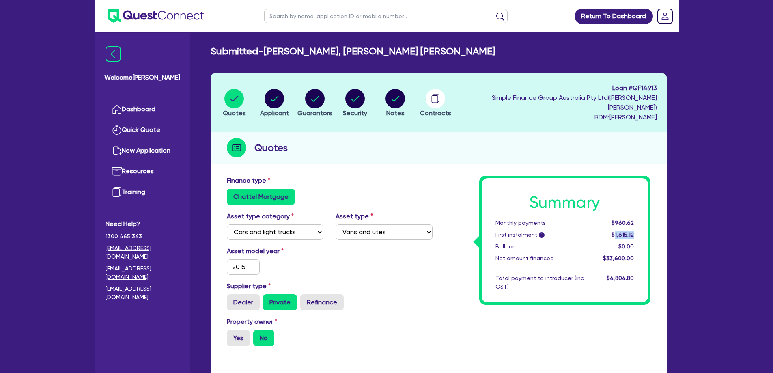
drag, startPoint x: 640, startPoint y: 224, endPoint x: 615, endPoint y: 224, distance: 24.3
click at [615, 230] on div "$1,615.12" at bounding box center [615, 234] width 50 height 9
click at [615, 231] on span "$1,615.12" at bounding box center [622, 234] width 22 height 6
drag, startPoint x: 615, startPoint y: 224, endPoint x: 637, endPoint y: 223, distance: 21.9
click at [637, 230] on div "$1,615.12" at bounding box center [615, 234] width 50 height 9
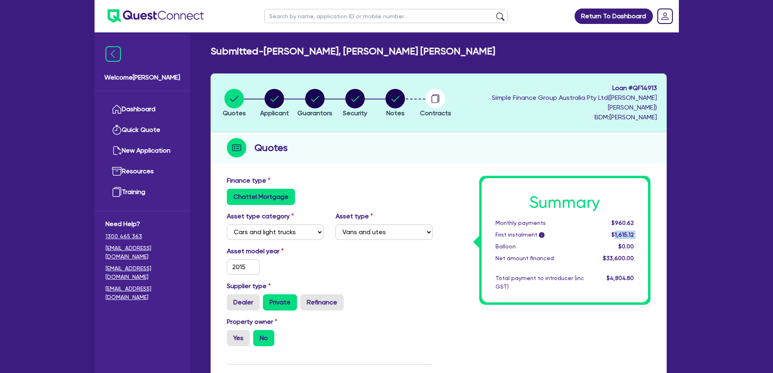
click at [637, 230] on div "$1,615.12" at bounding box center [615, 234] width 50 height 9
drag, startPoint x: 637, startPoint y: 223, endPoint x: 610, endPoint y: 226, distance: 26.5
click at [610, 230] on div "$1,615.12" at bounding box center [615, 234] width 50 height 9
drag, startPoint x: 610, startPoint y: 226, endPoint x: 633, endPoint y: 222, distance: 23.4
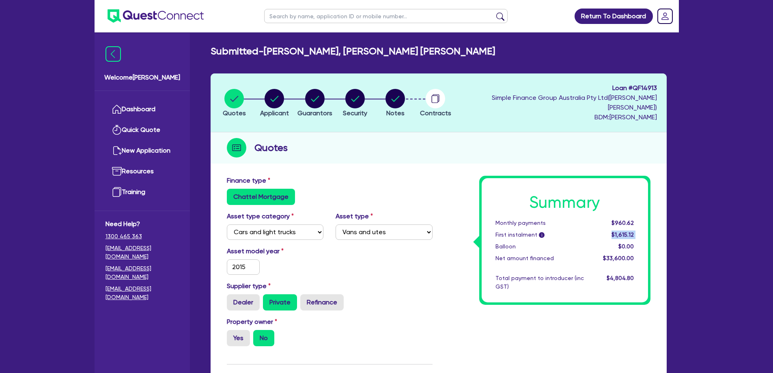
click at [633, 230] on div "$1,615.12" at bounding box center [615, 234] width 50 height 9
click at [633, 231] on span "$1,615.12" at bounding box center [622, 234] width 22 height 6
drag, startPoint x: 636, startPoint y: 224, endPoint x: 611, endPoint y: 224, distance: 24.3
click at [611, 230] on div "$1,615.12" at bounding box center [615, 234] width 50 height 9
click at [610, 230] on div "$1,615.12" at bounding box center [615, 234] width 50 height 9
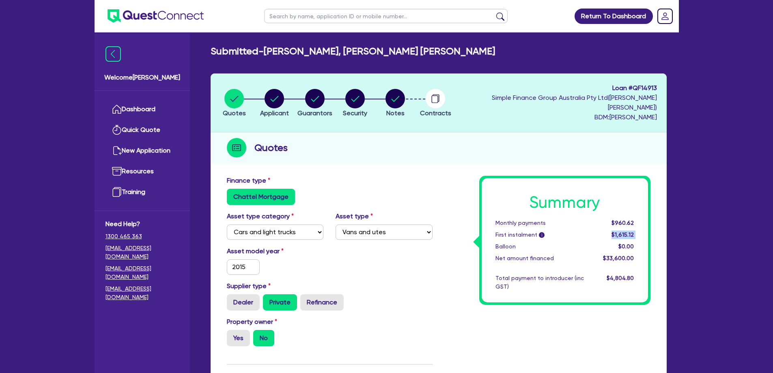
drag, startPoint x: 610, startPoint y: 224, endPoint x: 642, endPoint y: 220, distance: 32.2
click at [642, 220] on div "Summary Monthly payments $960.62 First instalment i $1,615.12 Balloon $0.00 Net…" at bounding box center [565, 240] width 166 height 124
click at [639, 230] on div "$1,615.12" at bounding box center [615, 234] width 50 height 9
drag, startPoint x: 639, startPoint y: 222, endPoint x: 609, endPoint y: 223, distance: 30.0
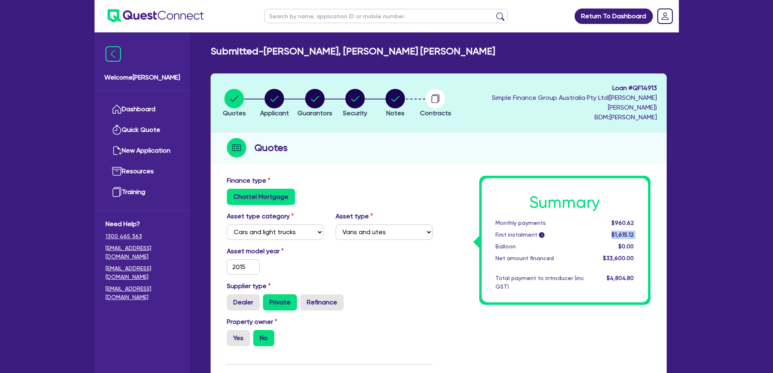
click at [609, 230] on div "$1,615.12" at bounding box center [615, 234] width 50 height 9
drag, startPoint x: 609, startPoint y: 223, endPoint x: 636, endPoint y: 222, distance: 27.2
click at [636, 230] on div "$1,615.12" at bounding box center [615, 234] width 50 height 9
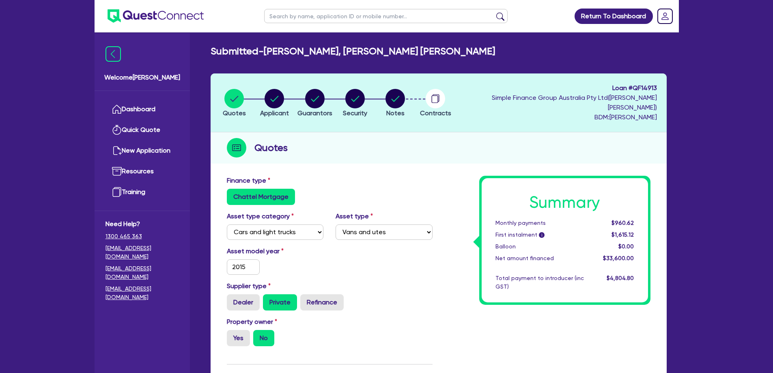
scroll to position [162, 0]
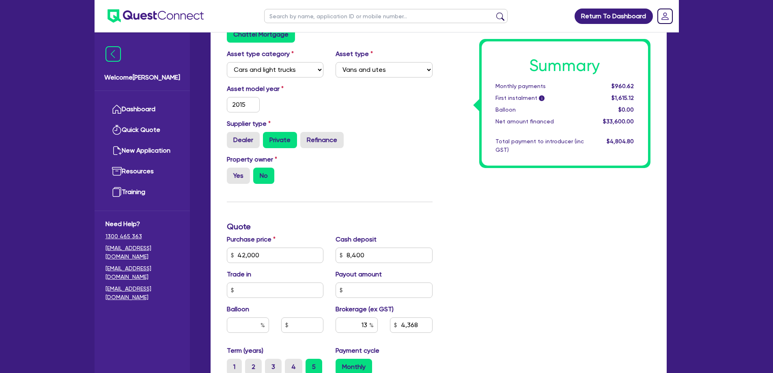
click at [600, 275] on div "Summary Monthly payments $960.62 First instalment i $1,615.12 Balloon $0.00 Net…" at bounding box center [548, 250] width 218 height 474
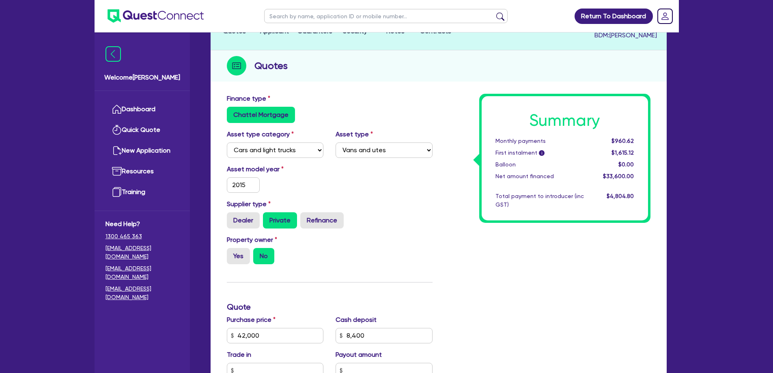
scroll to position [81, 0]
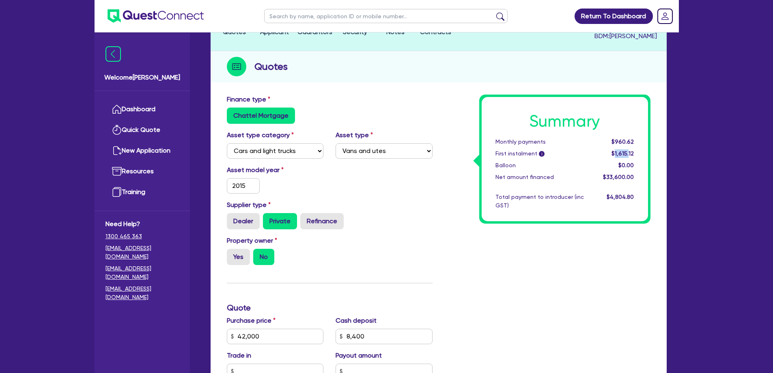
drag, startPoint x: 616, startPoint y: 142, endPoint x: 636, endPoint y: 140, distance: 20.3
click at [634, 149] on div "$1,615.12" at bounding box center [615, 153] width 50 height 9
click at [636, 149] on div "$1,615.12" at bounding box center [615, 153] width 50 height 9
drag, startPoint x: 637, startPoint y: 142, endPoint x: 600, endPoint y: 142, distance: 36.1
click at [600, 149] on div "$1,615.12" at bounding box center [615, 153] width 50 height 9
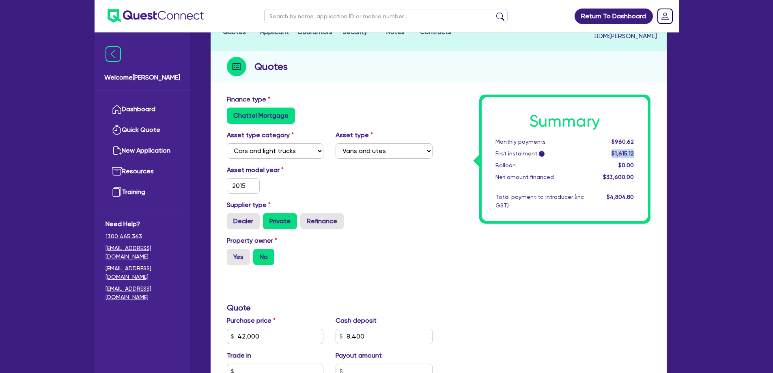
click at [600, 149] on div "$1,615.12" at bounding box center [615, 153] width 50 height 9
drag, startPoint x: 600, startPoint y: 142, endPoint x: 626, endPoint y: 142, distance: 26.0
click at [626, 149] on div "$1,615.12" at bounding box center [615, 153] width 50 height 9
click at [627, 150] on span "$1,615.12" at bounding box center [622, 153] width 22 height 6
drag, startPoint x: 631, startPoint y: 142, endPoint x: 592, endPoint y: 145, distance: 38.6
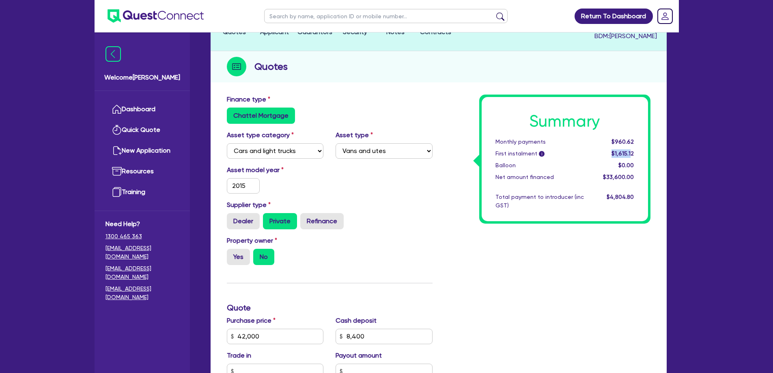
click at [592, 149] on div "$1,615.12" at bounding box center [615, 153] width 50 height 9
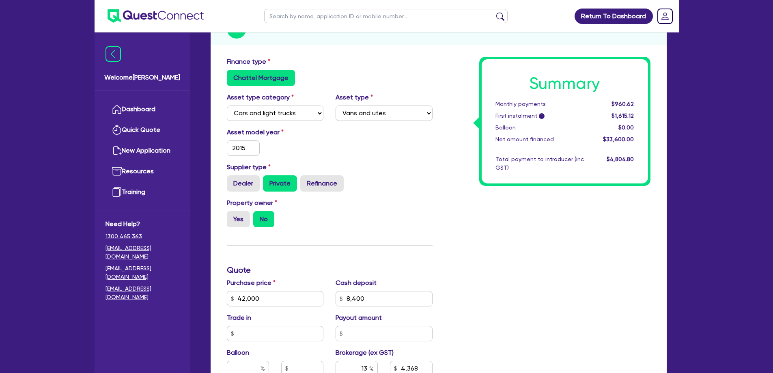
scroll to position [203, 0]
